Goal: Information Seeking & Learning: Learn about a topic

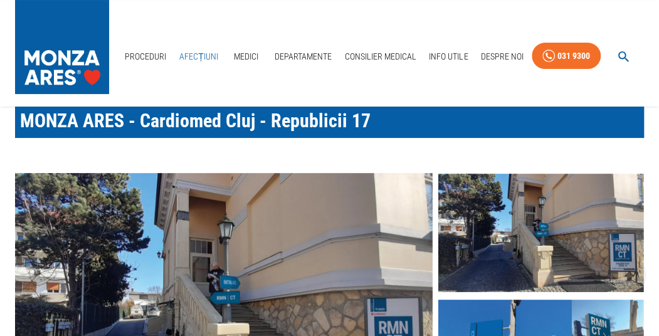
scroll to position [50, 0]
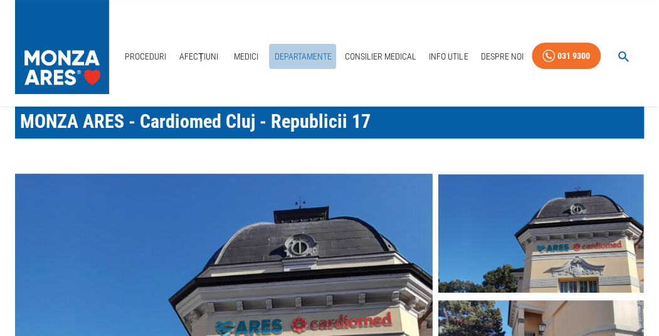
click at [304, 55] on link "Departamente" at bounding box center [302, 57] width 67 height 26
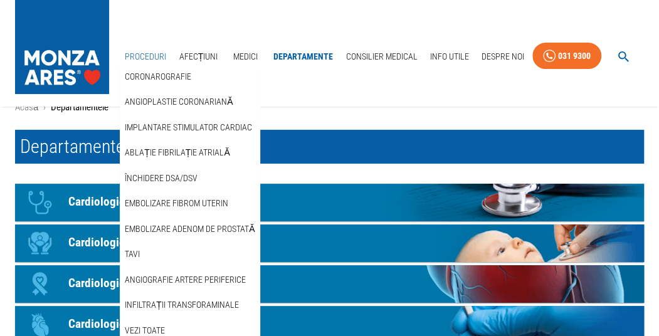
scroll to position [100, 0]
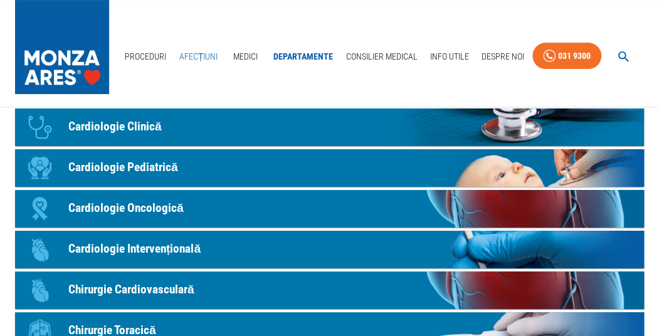
click at [201, 56] on link "Afecțiuni" at bounding box center [198, 57] width 49 height 26
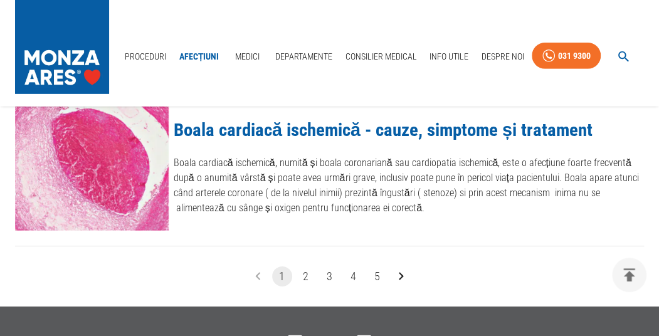
scroll to position [1556, 0]
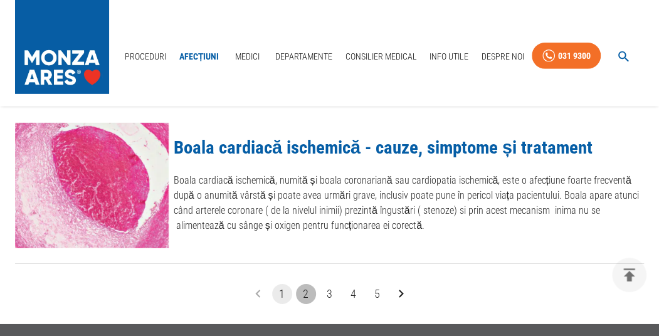
click at [309, 294] on button "2" at bounding box center [306, 294] width 20 height 20
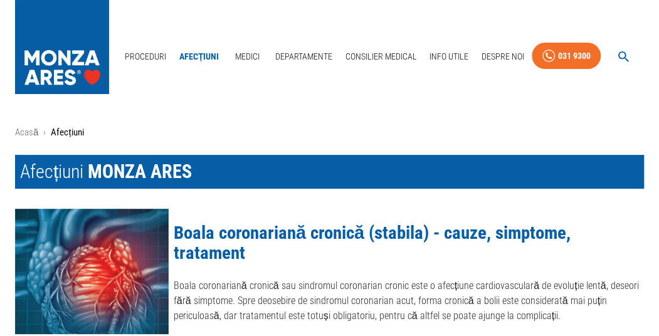
scroll to position [1556, 0]
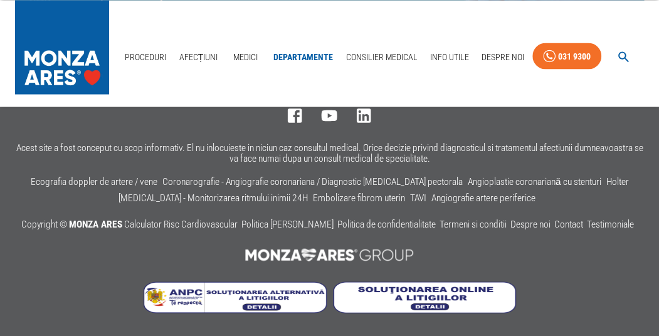
scroll to position [100, 0]
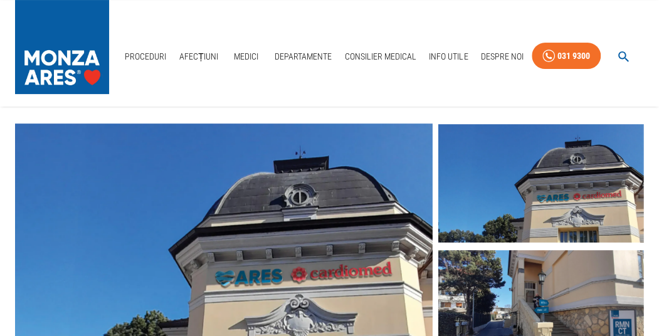
scroll to position [50, 0]
